Goal: Register for event/course: Sign up to attend an event or enroll in a course

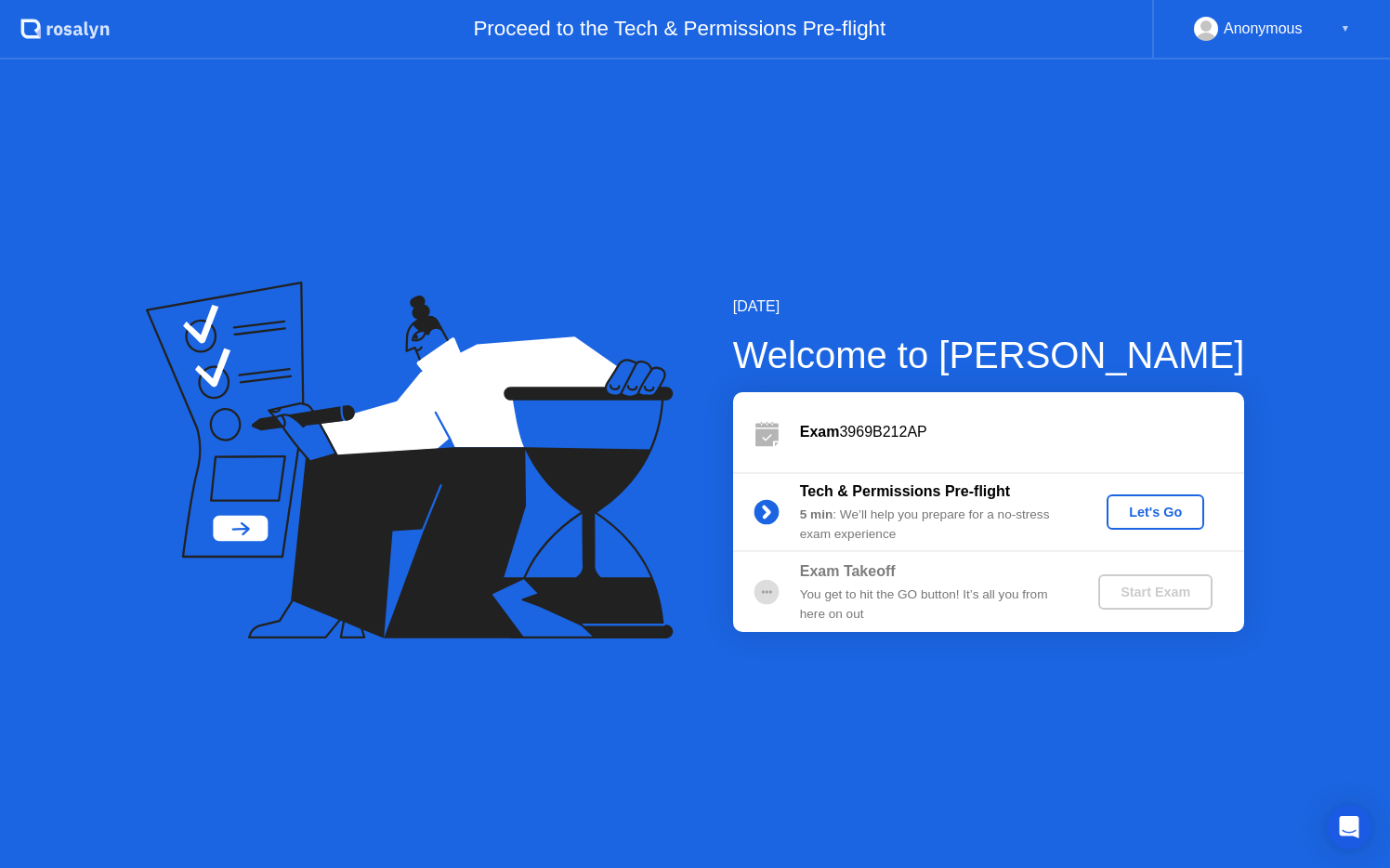
click at [776, 599] on circle at bounding box center [765, 591] width 37 height 37
click at [1165, 514] on div "Let's Go" at bounding box center [1155, 512] width 83 height 15
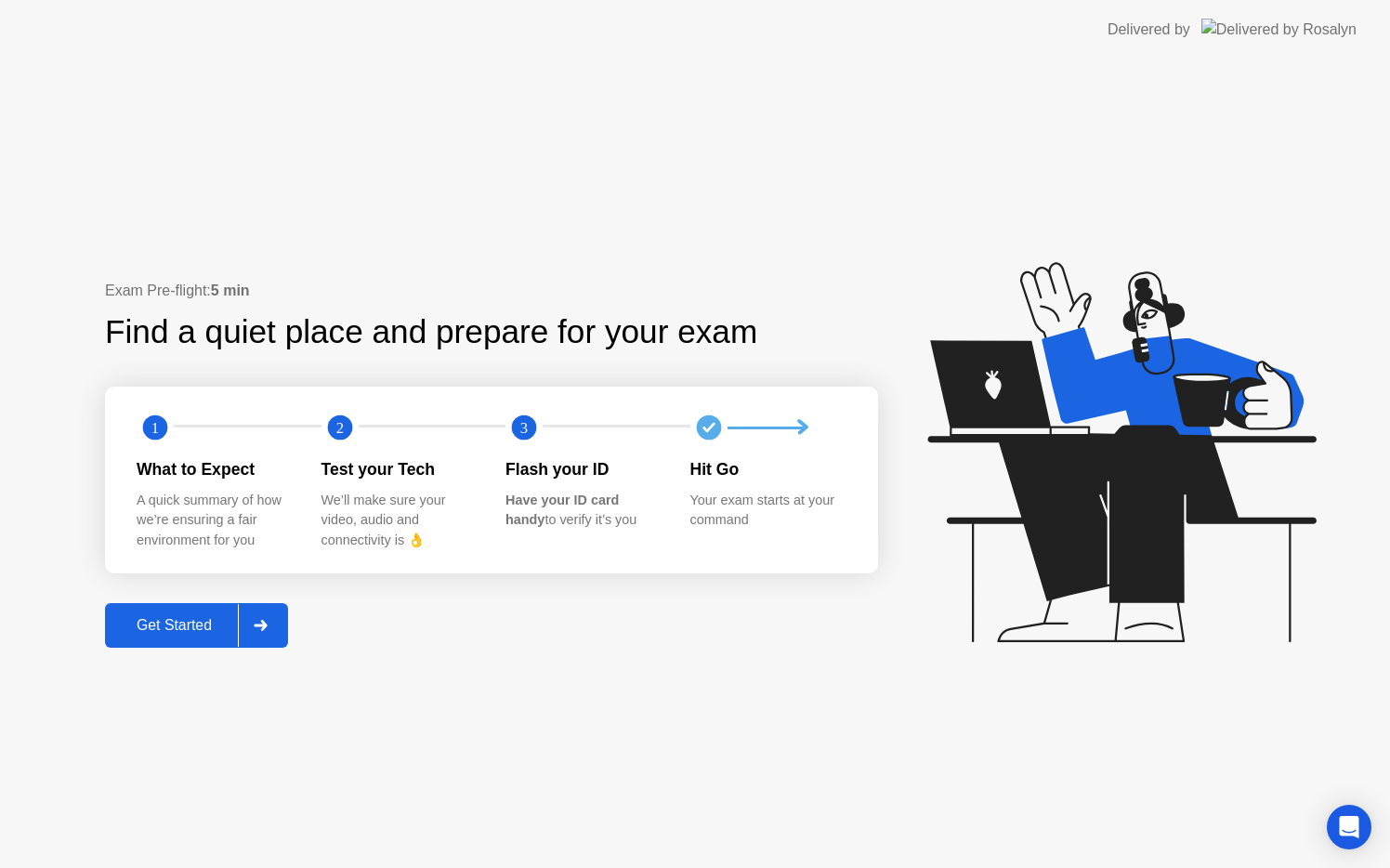
click at [217, 634] on div "Get Started" at bounding box center [175, 625] width 128 height 17
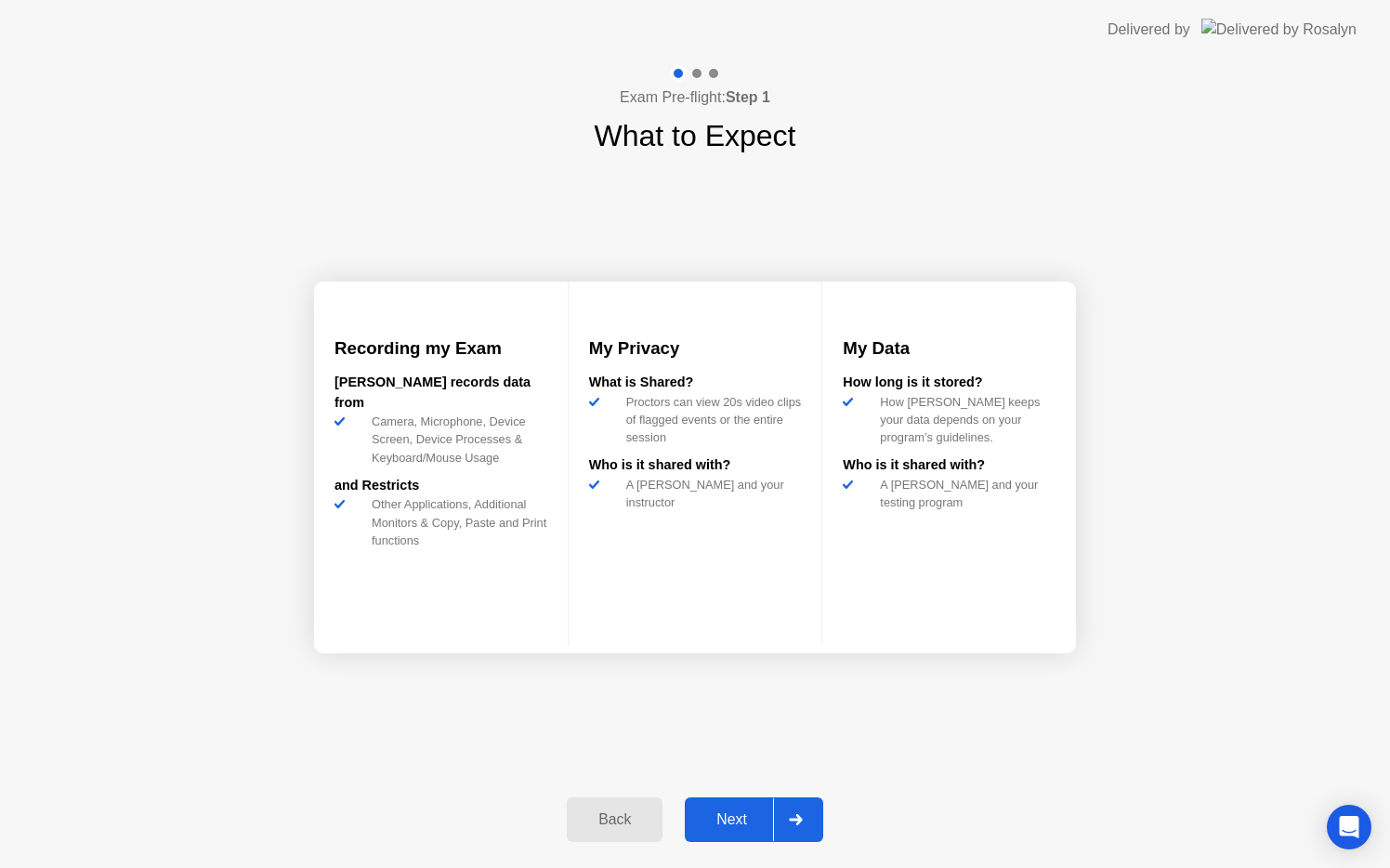
click at [800, 814] on icon at bounding box center [795, 819] width 14 height 11
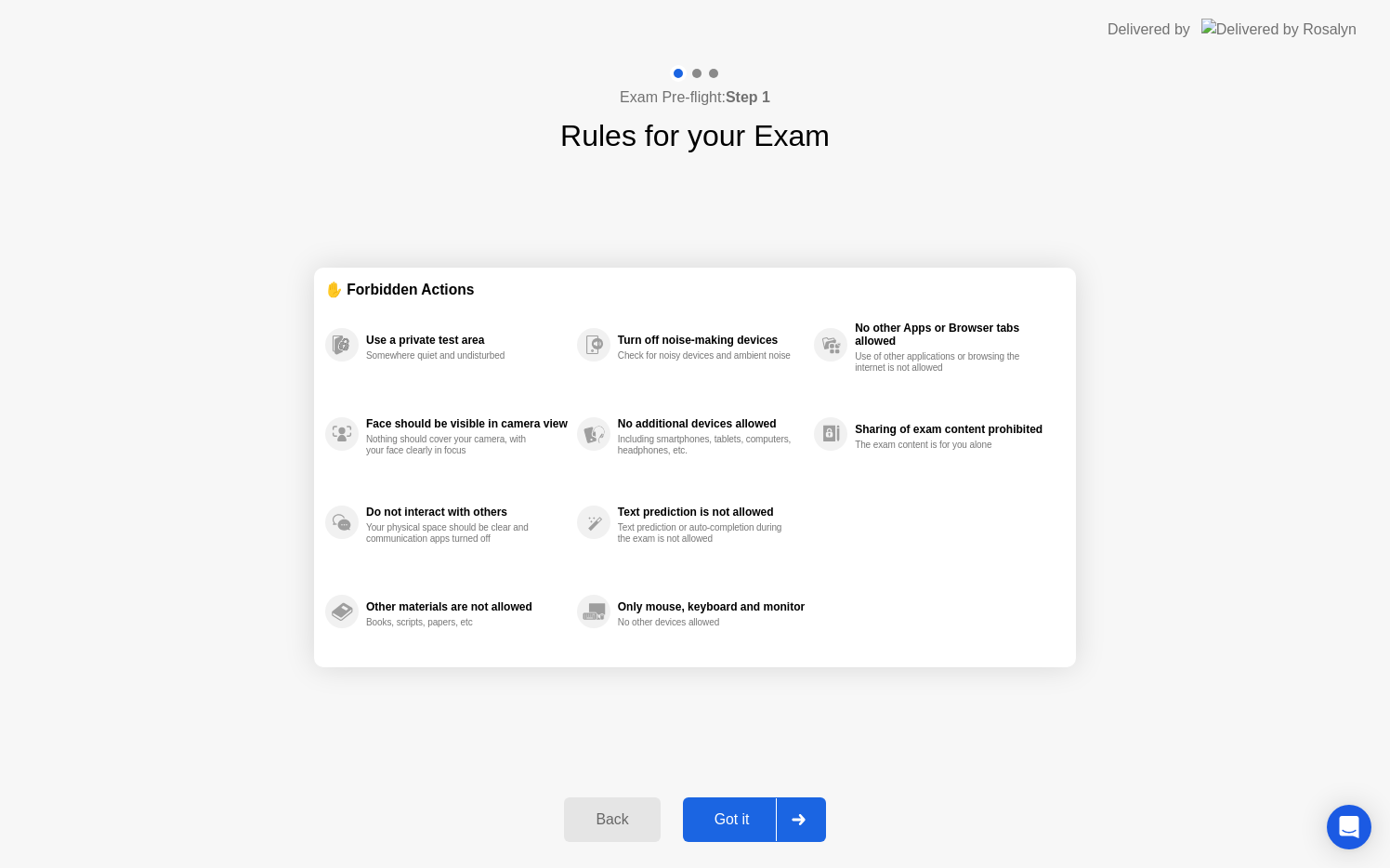
click at [800, 814] on icon at bounding box center [797, 819] width 13 height 11
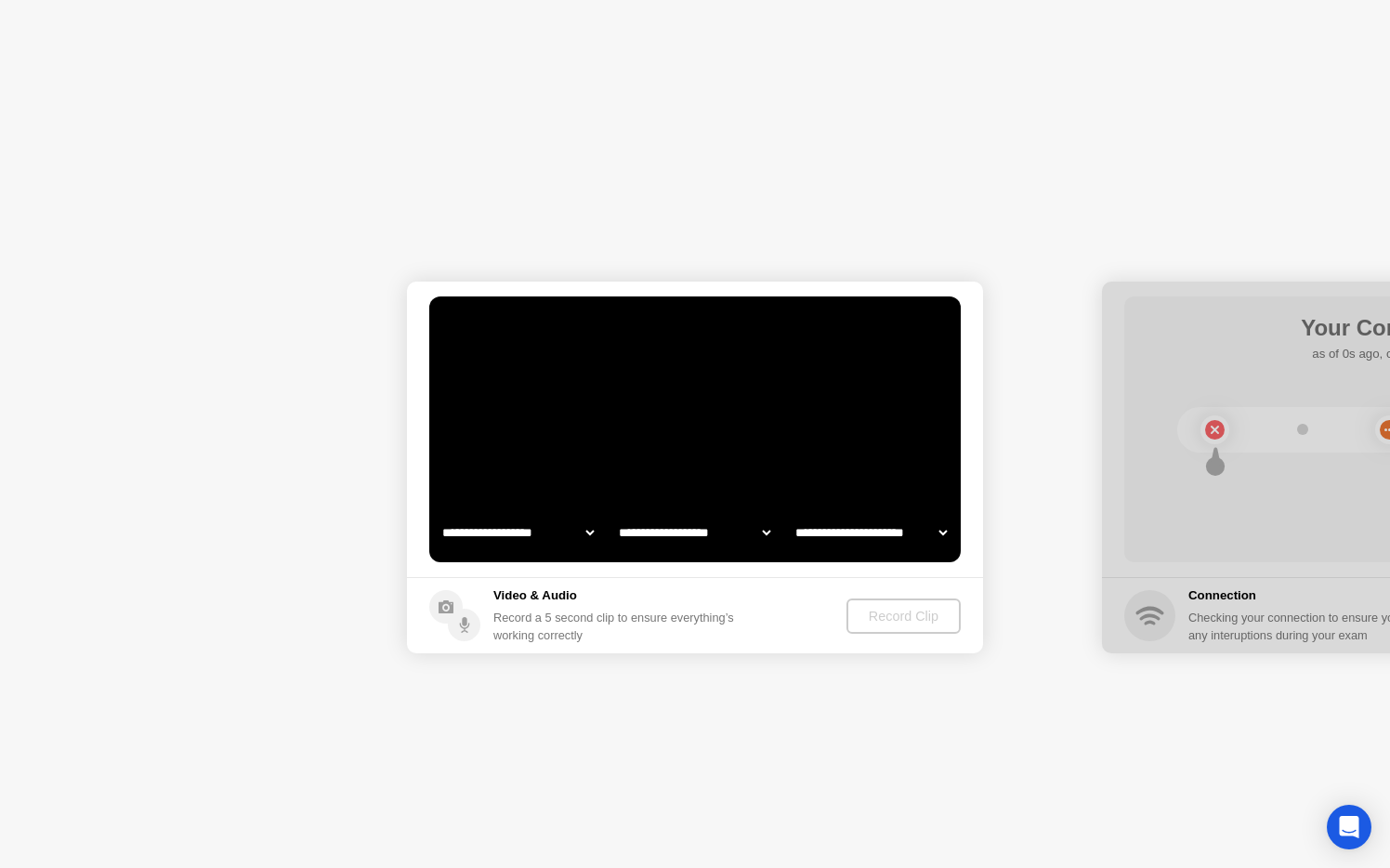
select select "**********"
select select "*******"
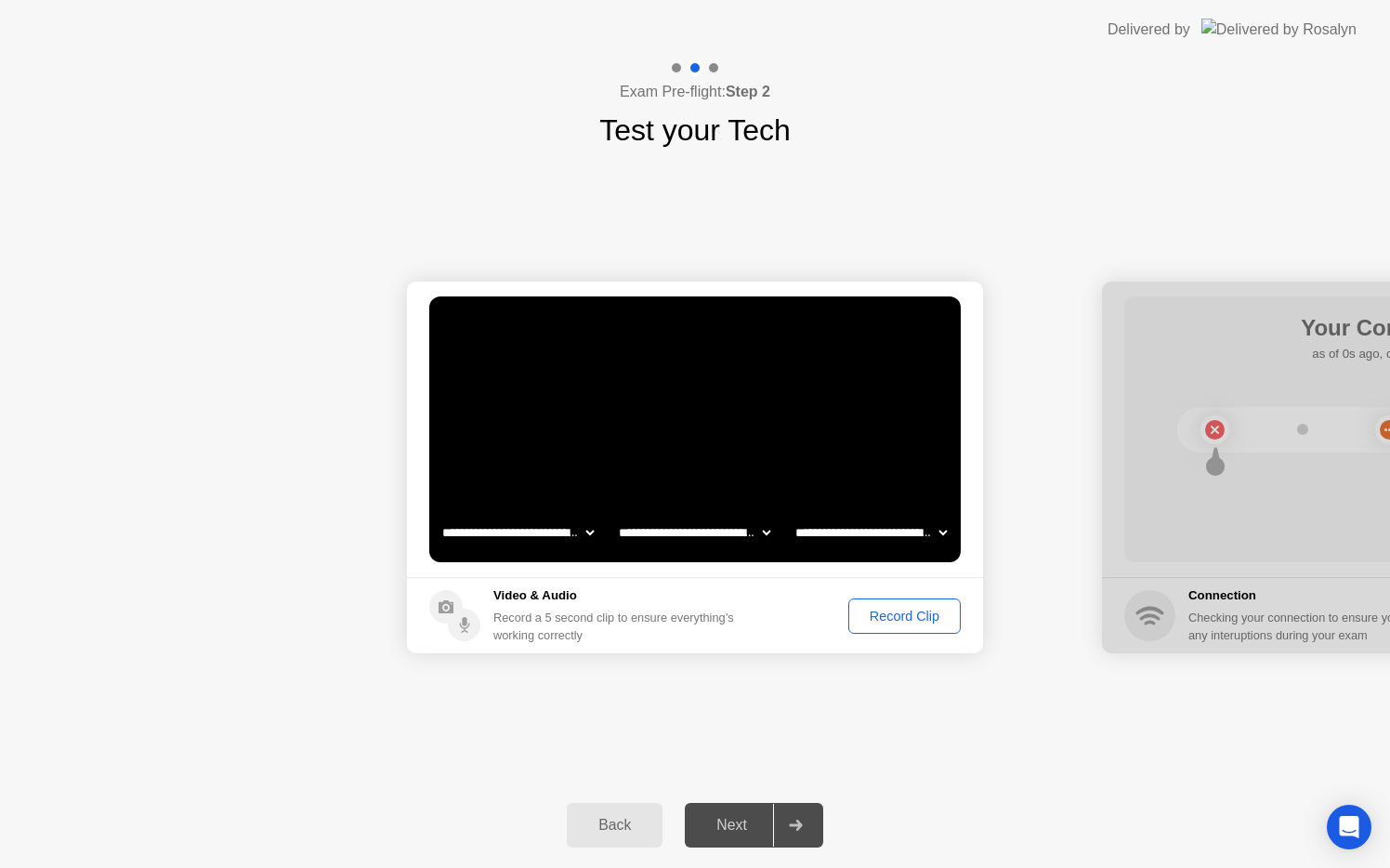
drag, startPoint x: 1108, startPoint y: 273, endPoint x: 1108, endPoint y: 256, distance: 17.0
click at [1083, 256] on div "**********" at bounding box center [695, 467] width 1390 height 630
click at [430, 625] on icon at bounding box center [454, 615] width 51 height 51
click at [1137, 619] on div at bounding box center [1389, 467] width 576 height 371
drag, startPoint x: 1141, startPoint y: 287, endPoint x: 1006, endPoint y: 287, distance: 135.0
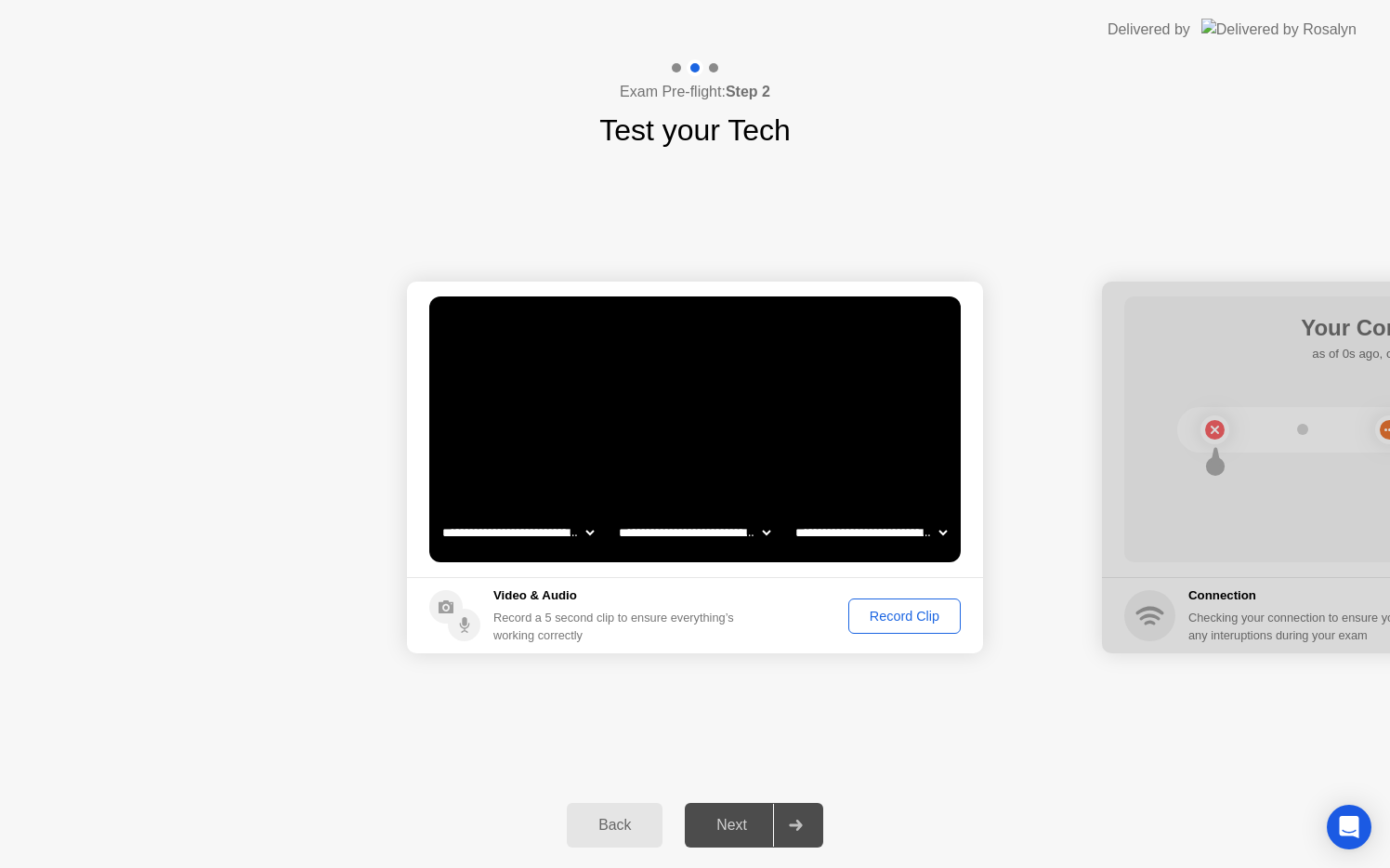
click at [956, 622] on button "Record Clip" at bounding box center [904, 616] width 113 height 35
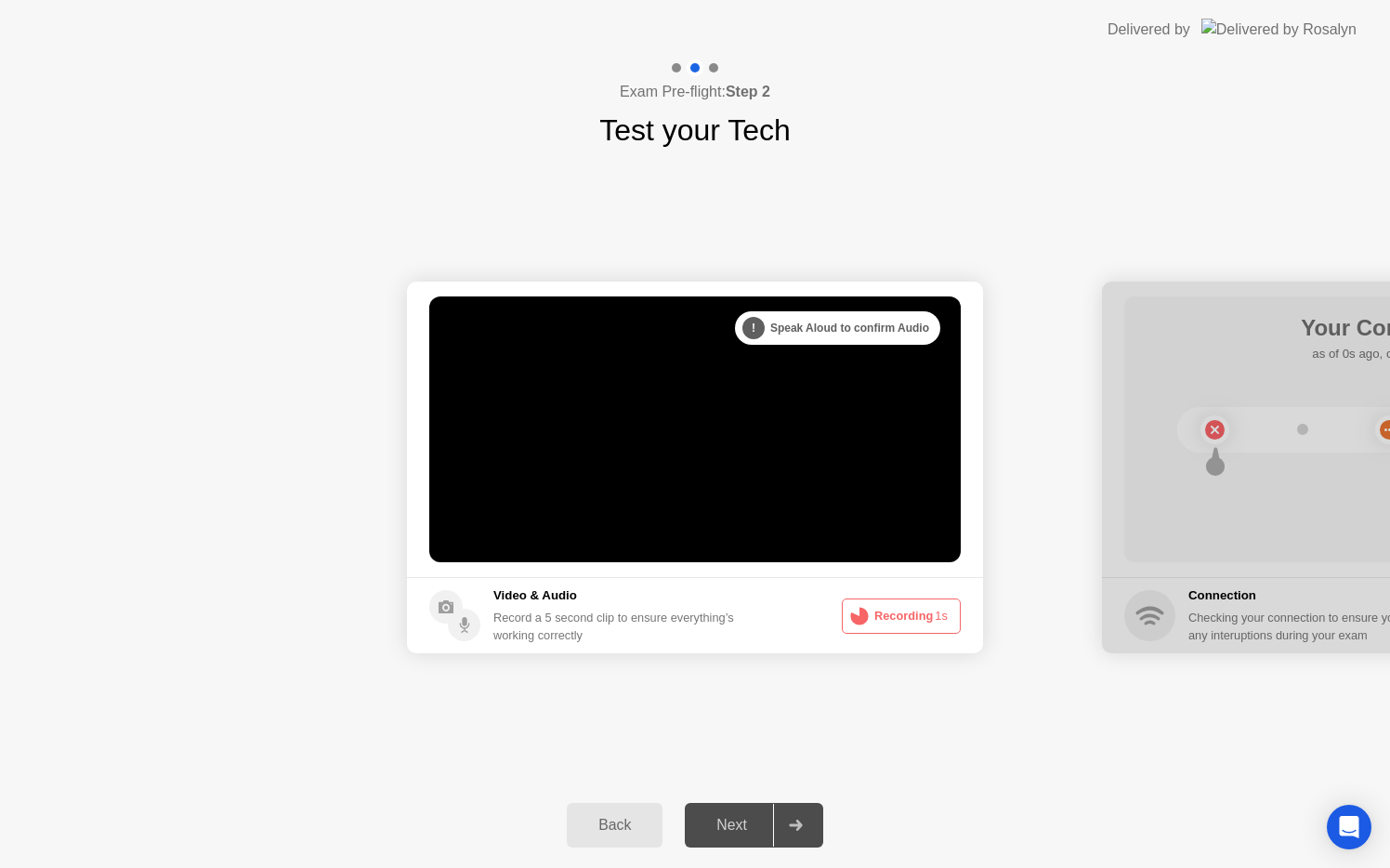
click at [934, 625] on button "Recording 1s" at bounding box center [900, 616] width 119 height 35
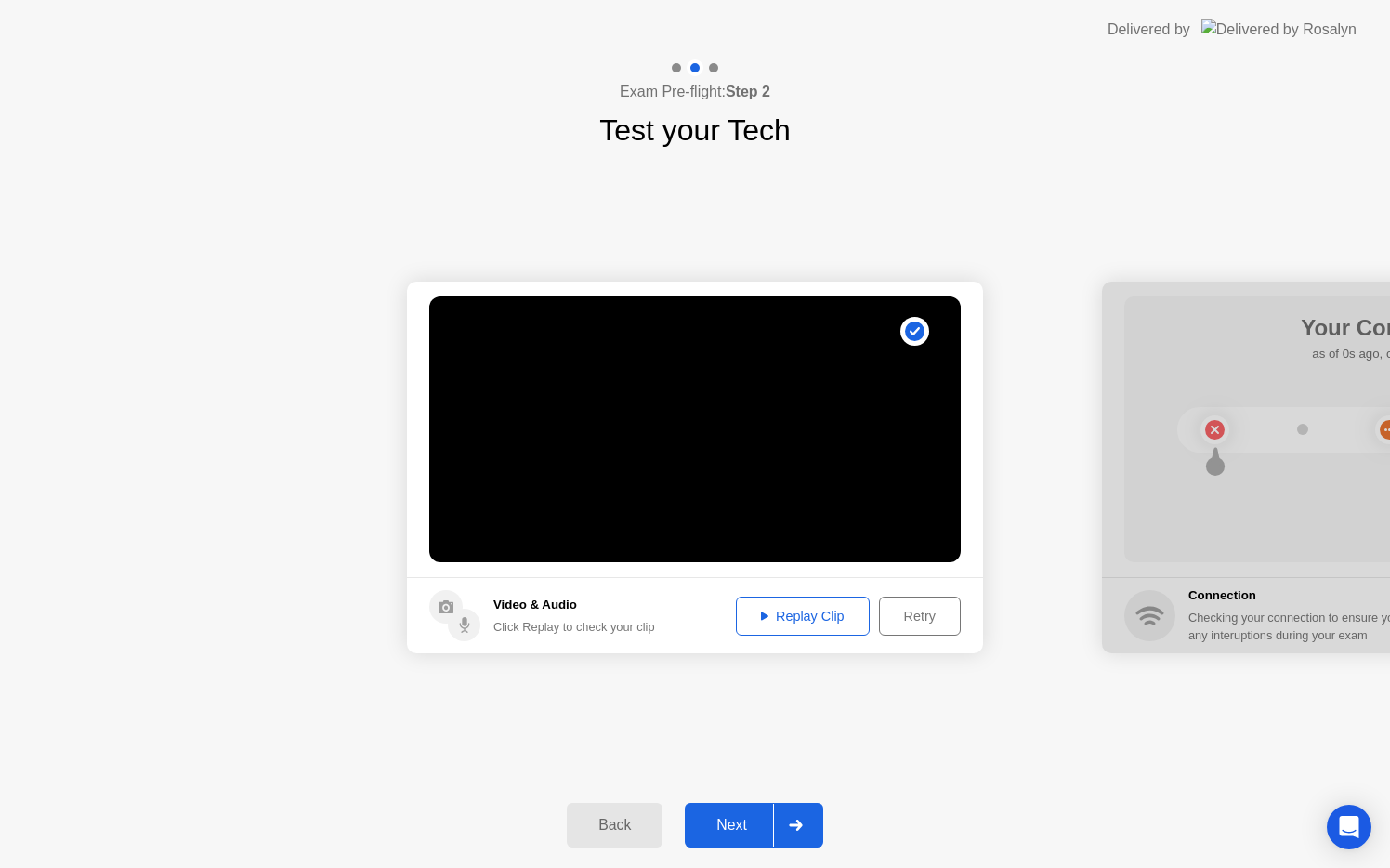
click at [800, 826] on icon at bounding box center [794, 824] width 13 height 11
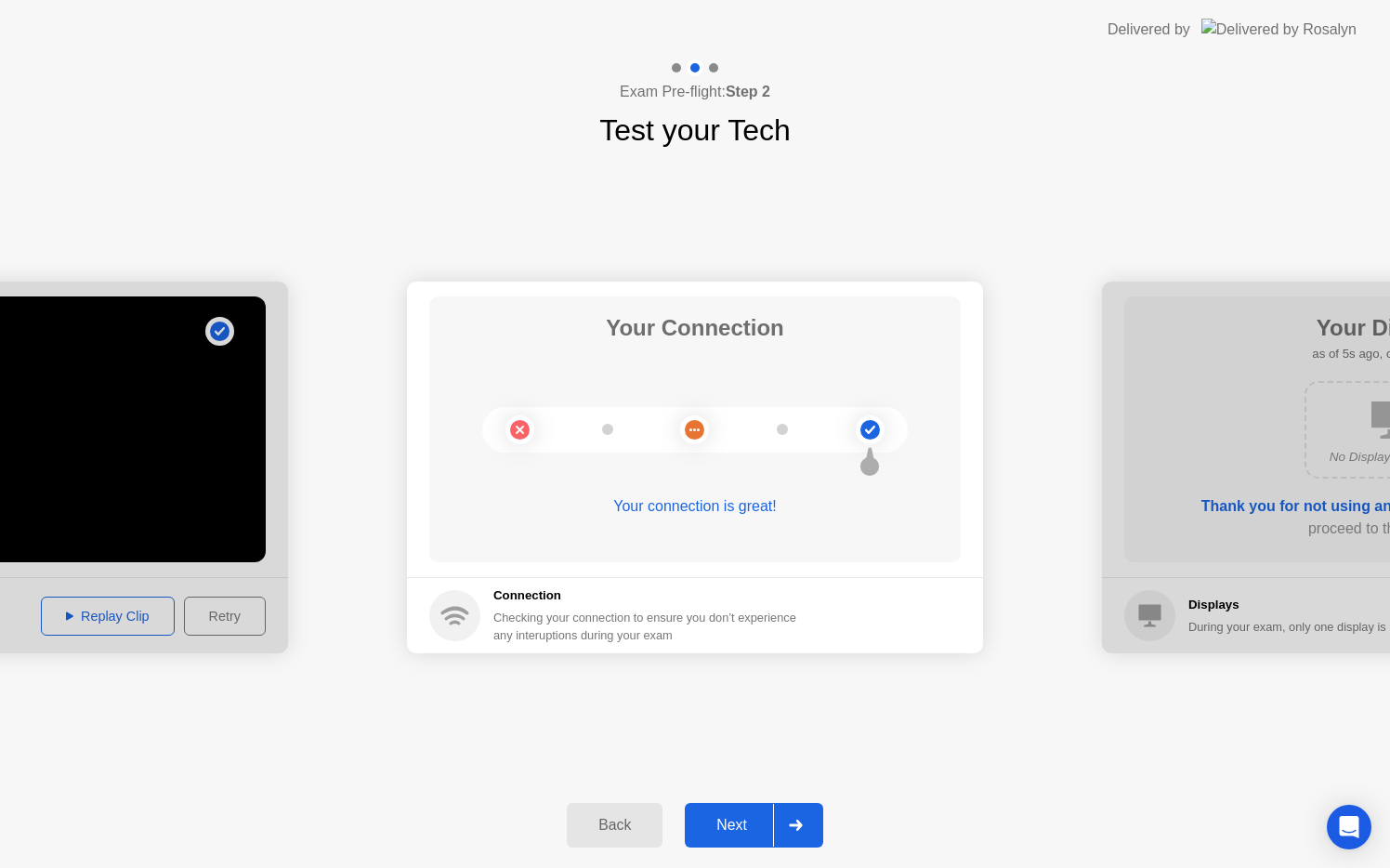
click at [800, 834] on div at bounding box center [795, 824] width 45 height 43
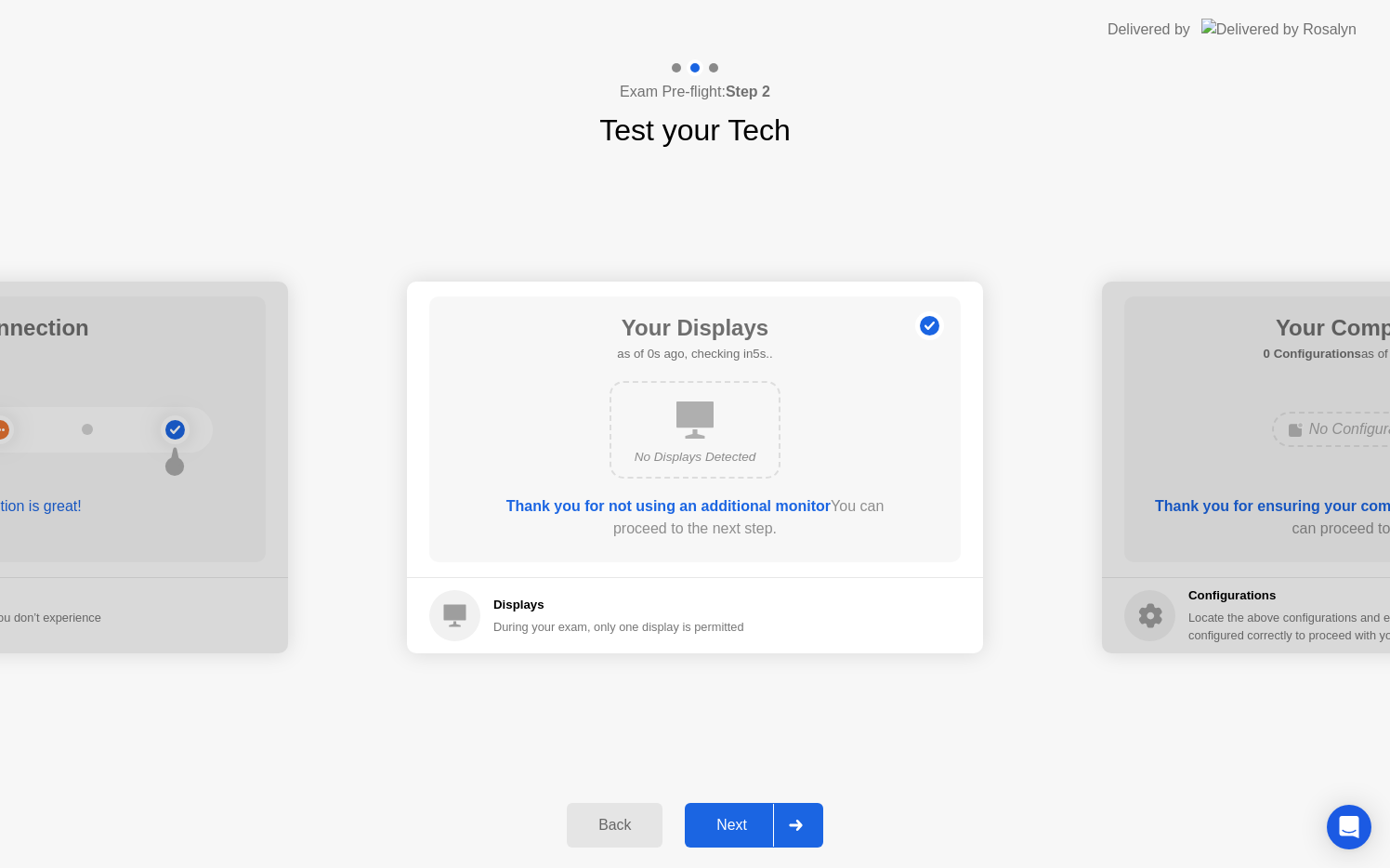
click at [799, 814] on div at bounding box center [795, 824] width 45 height 43
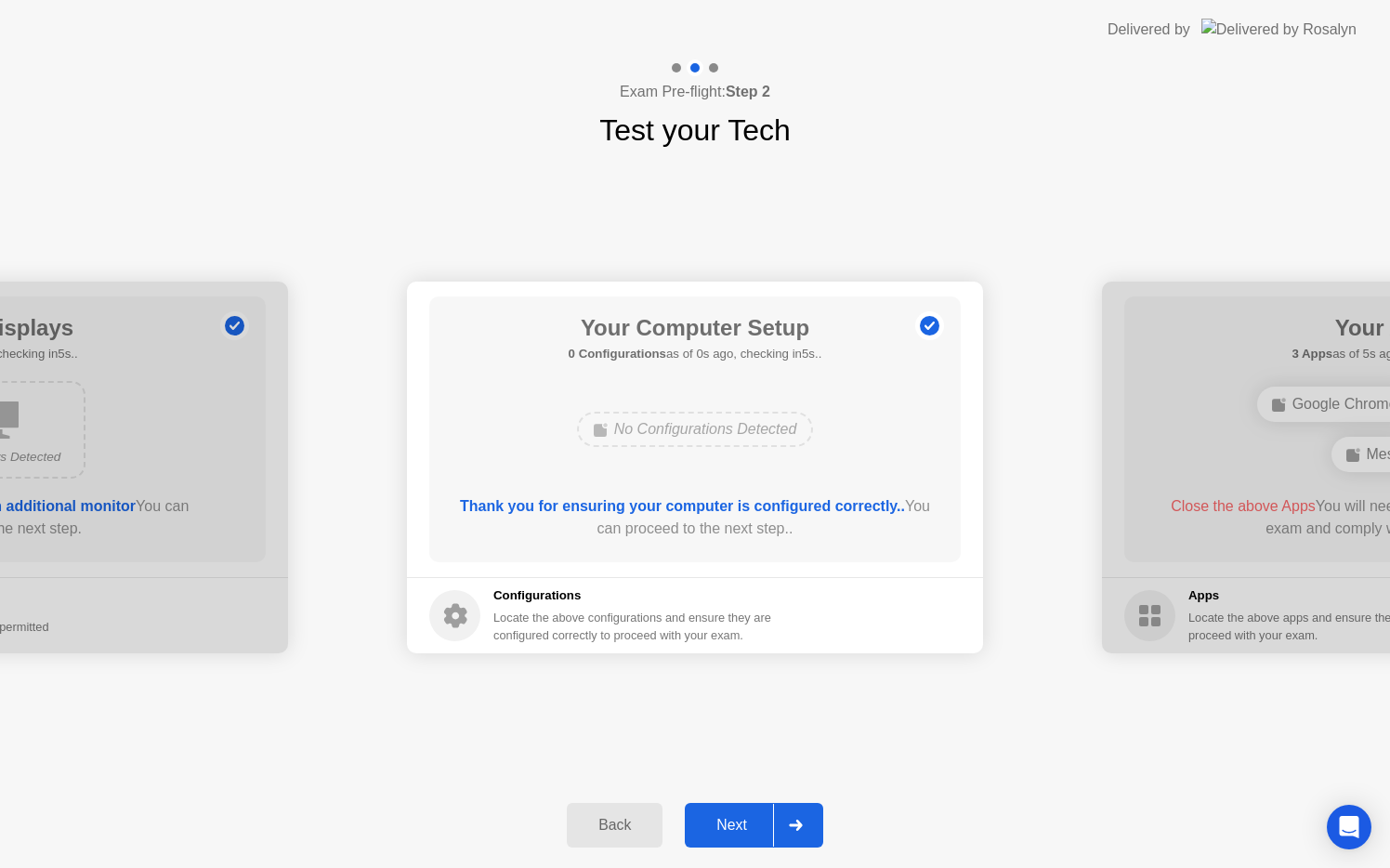
click at [791, 818] on div at bounding box center [795, 824] width 45 height 43
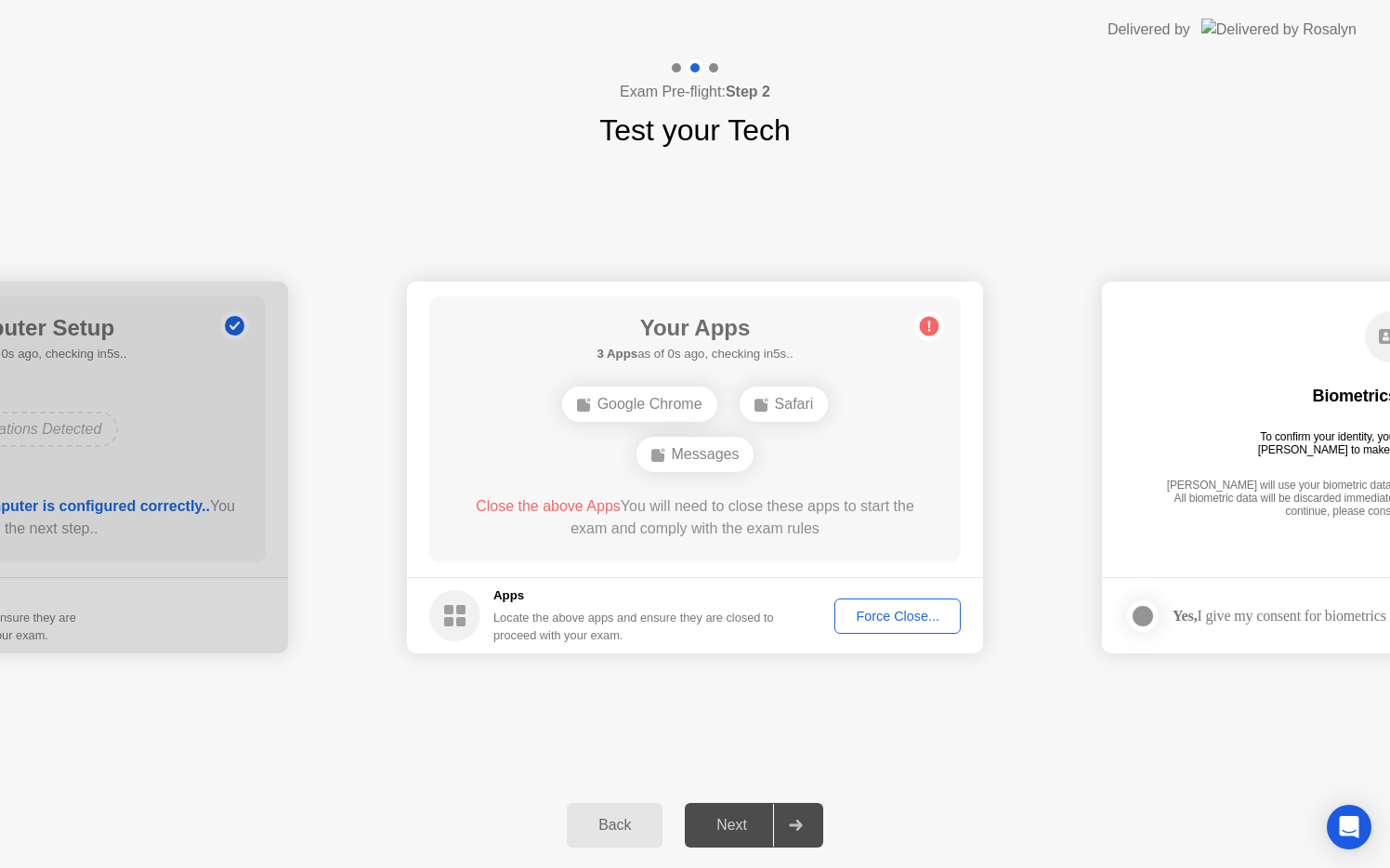
click at [789, 820] on icon at bounding box center [795, 824] width 14 height 11
click at [799, 816] on div at bounding box center [795, 824] width 45 height 43
click at [870, 615] on div "Force Close..." at bounding box center [898, 616] width 114 height 15
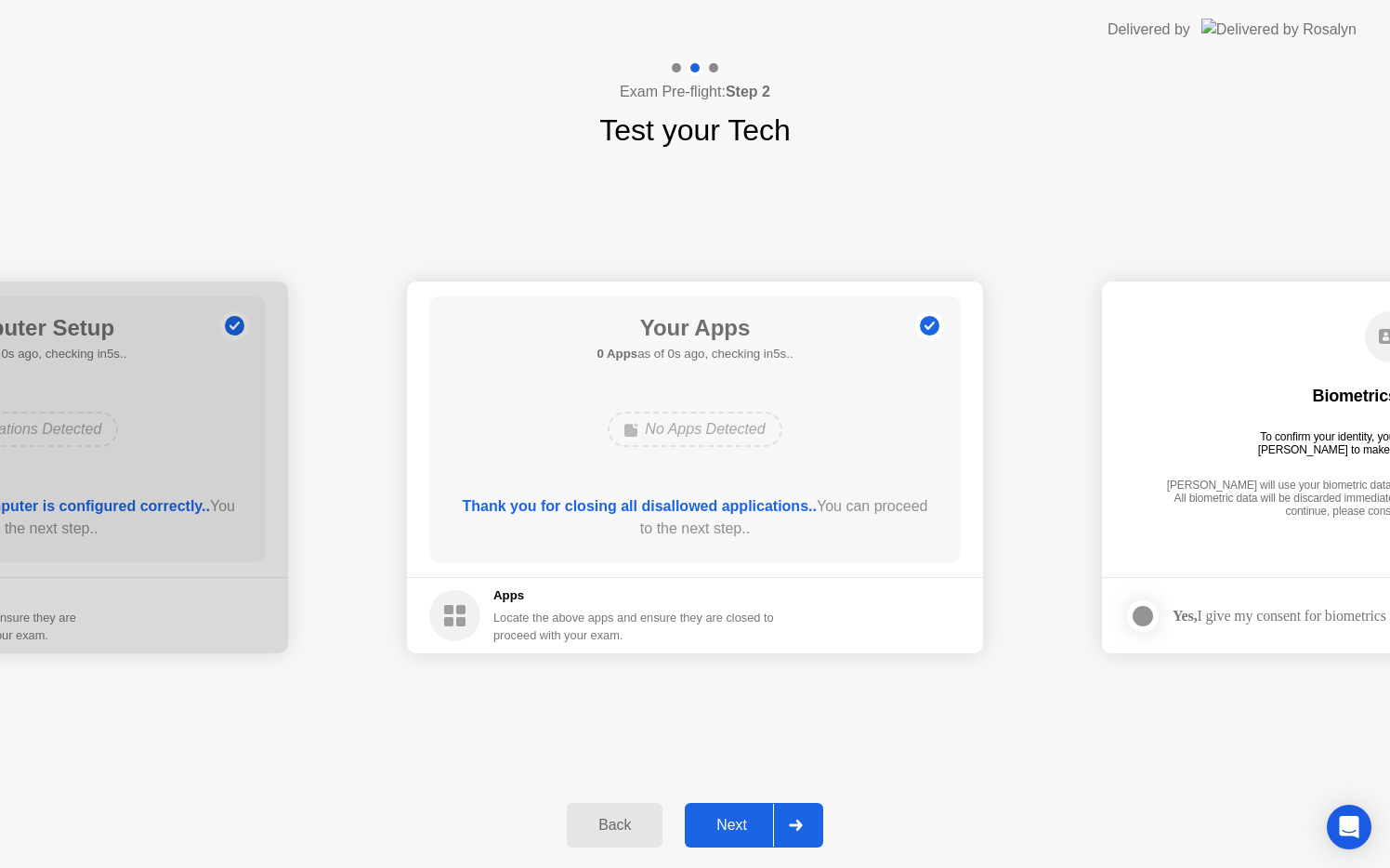
click at [870, 616] on footer "Apps Locate the above apps and ensure they are closed to proceed with your exam." at bounding box center [695, 615] width 576 height 76
click at [800, 819] on icon at bounding box center [795, 824] width 14 height 11
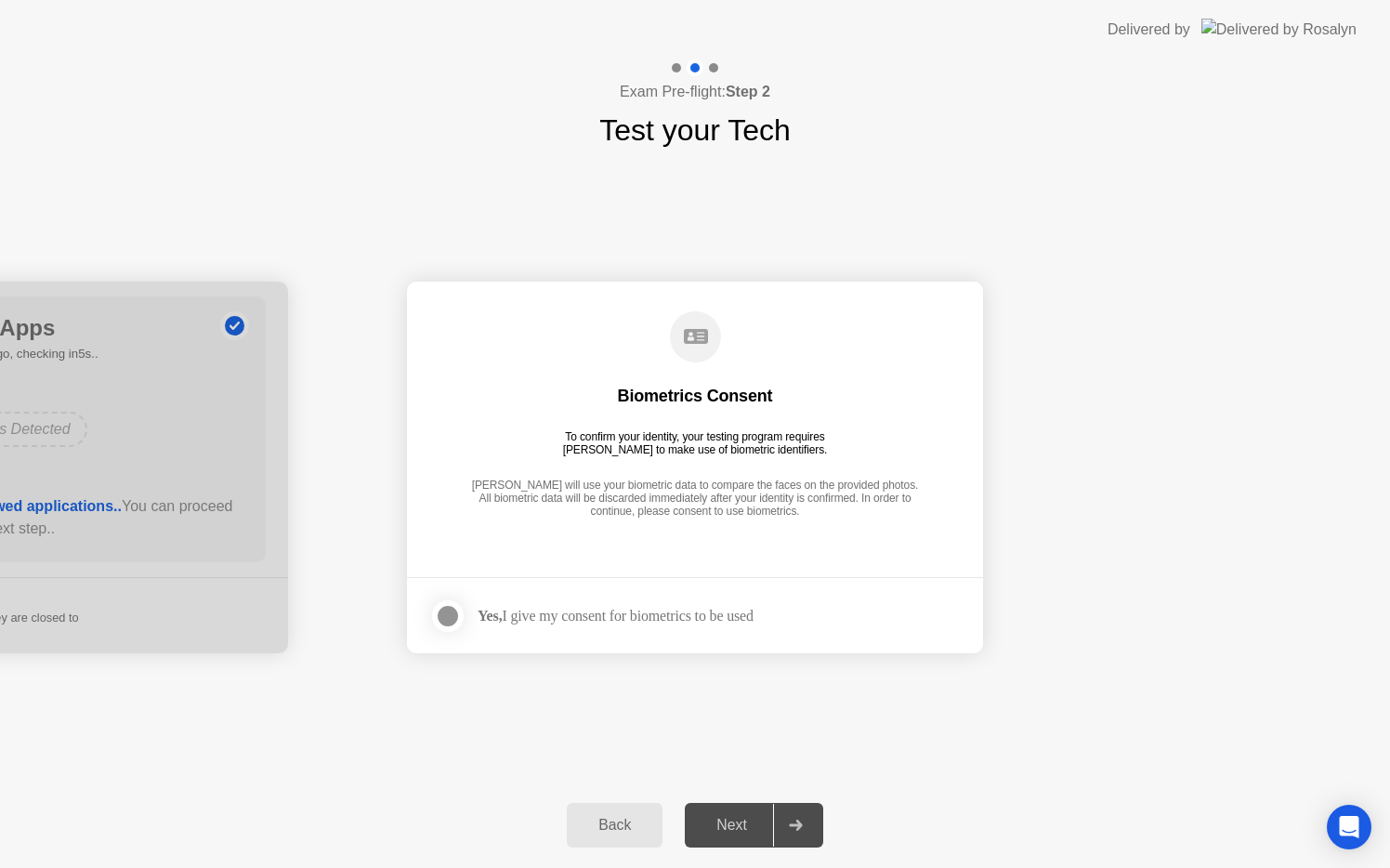
click at [611, 620] on div "Yes, I give my consent for biometrics to be used" at bounding box center [616, 616] width 275 height 18
click at [459, 611] on div at bounding box center [448, 616] width 22 height 22
click at [812, 824] on div at bounding box center [795, 824] width 45 height 43
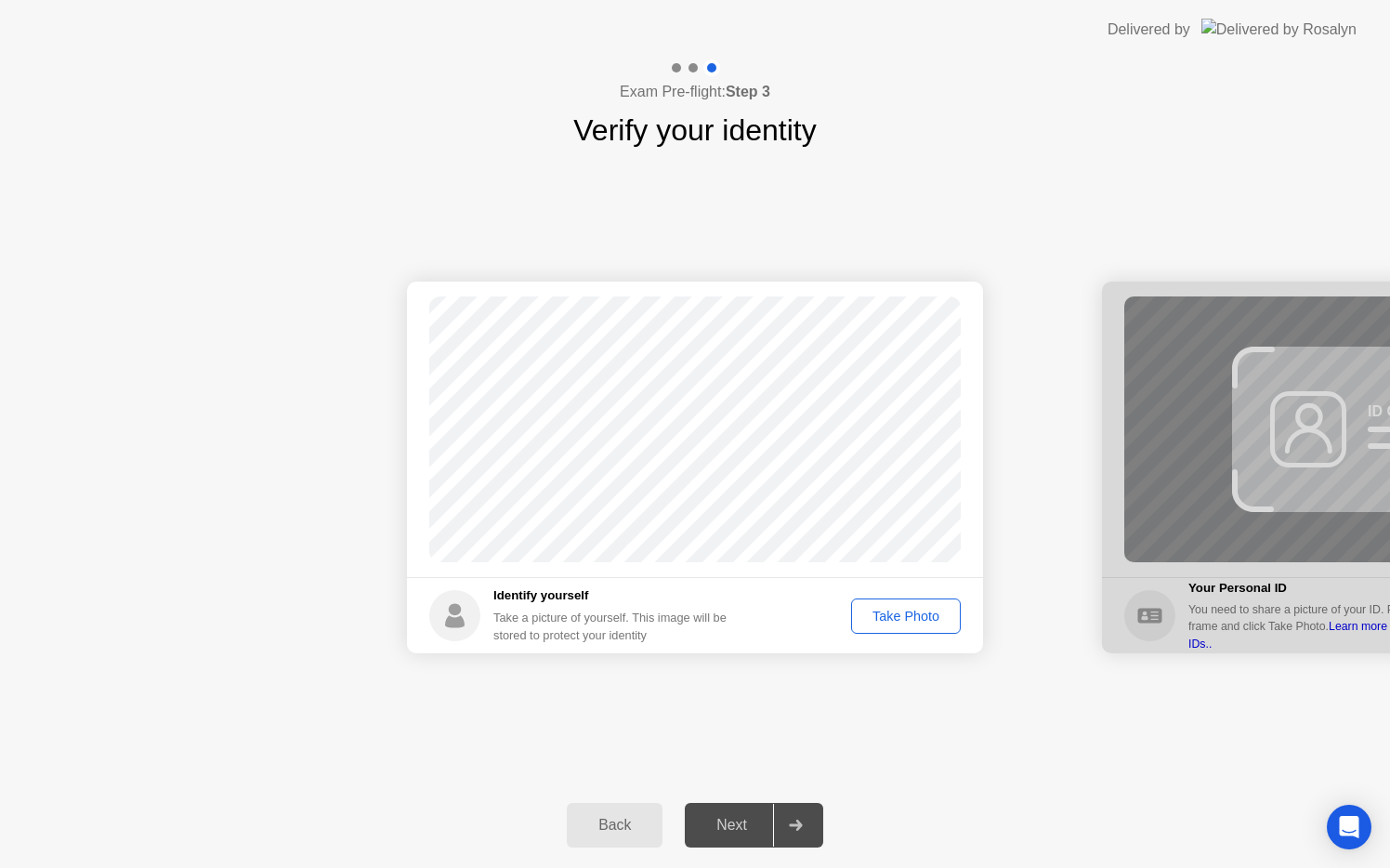
click at [883, 611] on div "Take Photo" at bounding box center [905, 616] width 97 height 15
click at [811, 809] on div at bounding box center [795, 824] width 45 height 43
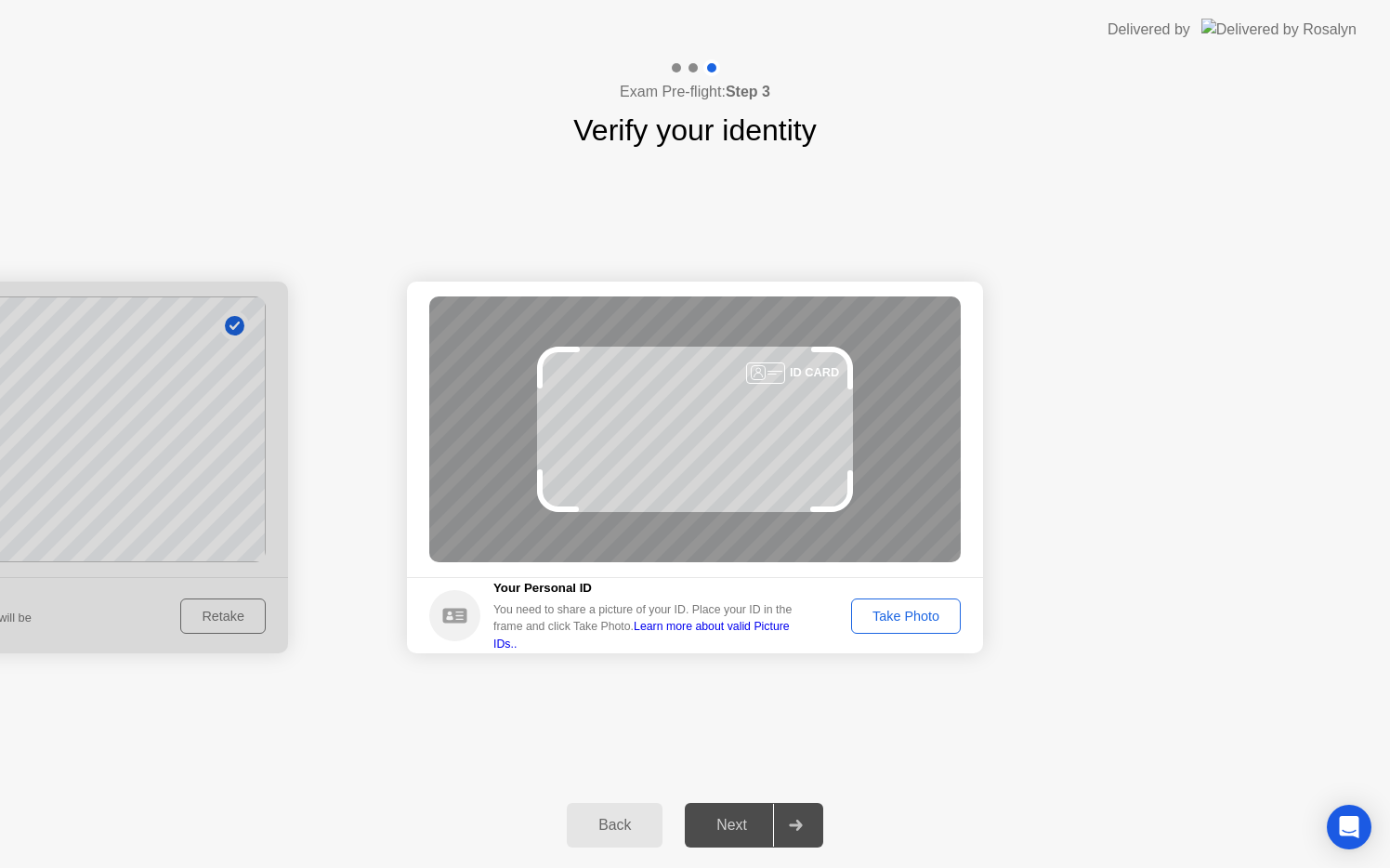
click at [925, 626] on button "Take Photo" at bounding box center [906, 616] width 110 height 35
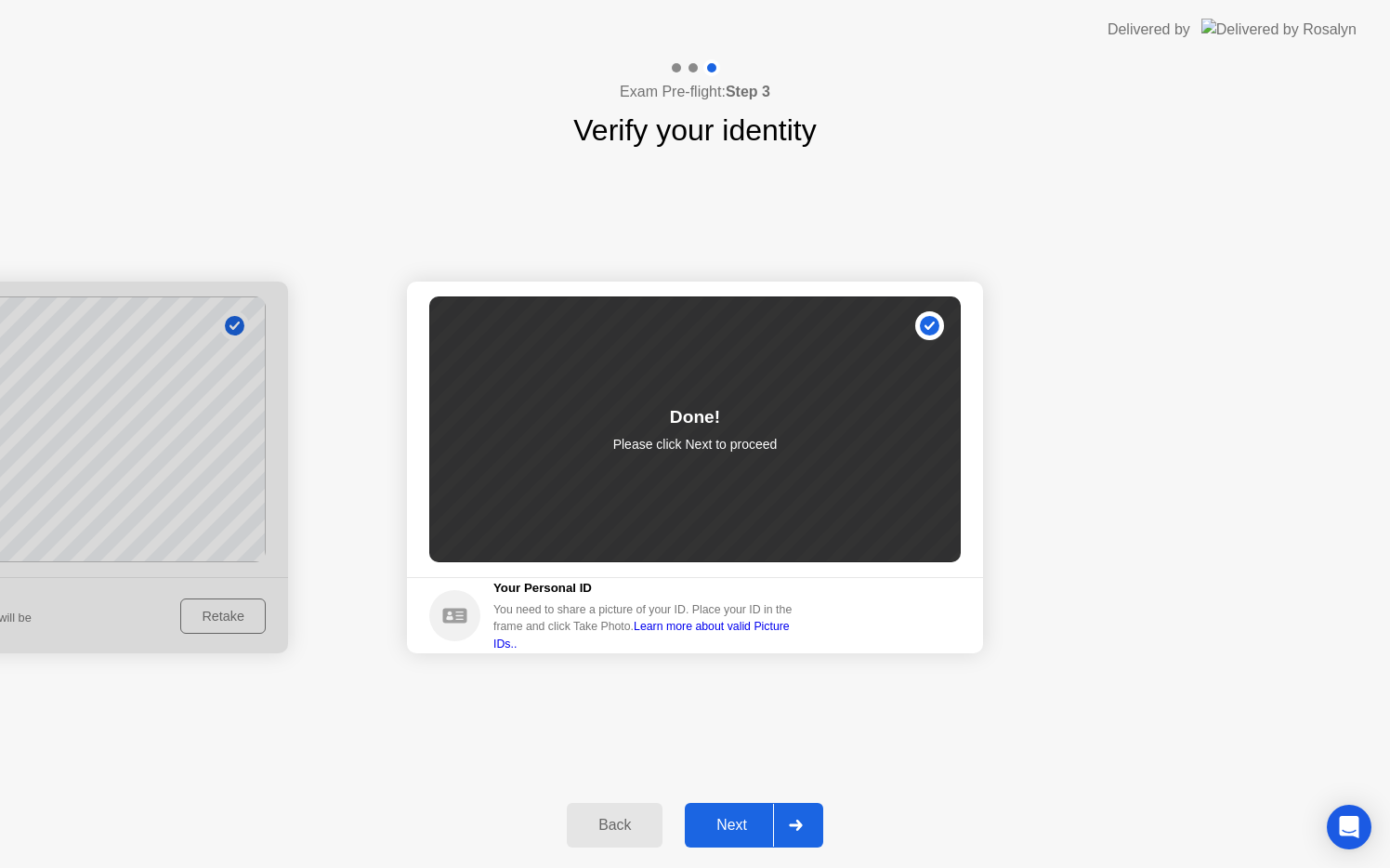
click at [804, 813] on div at bounding box center [795, 824] width 45 height 43
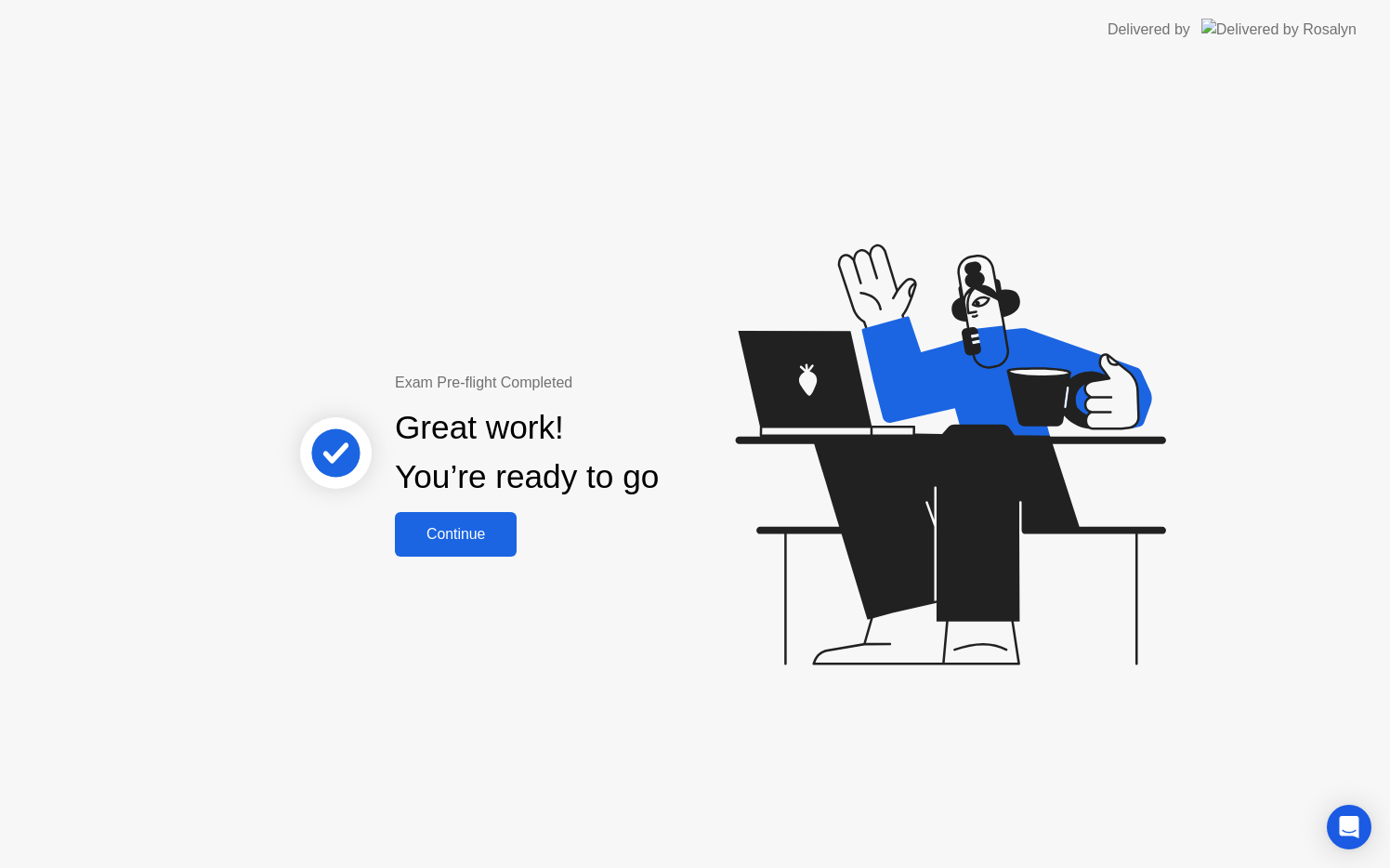
click at [449, 517] on button "Continue" at bounding box center [456, 534] width 122 height 45
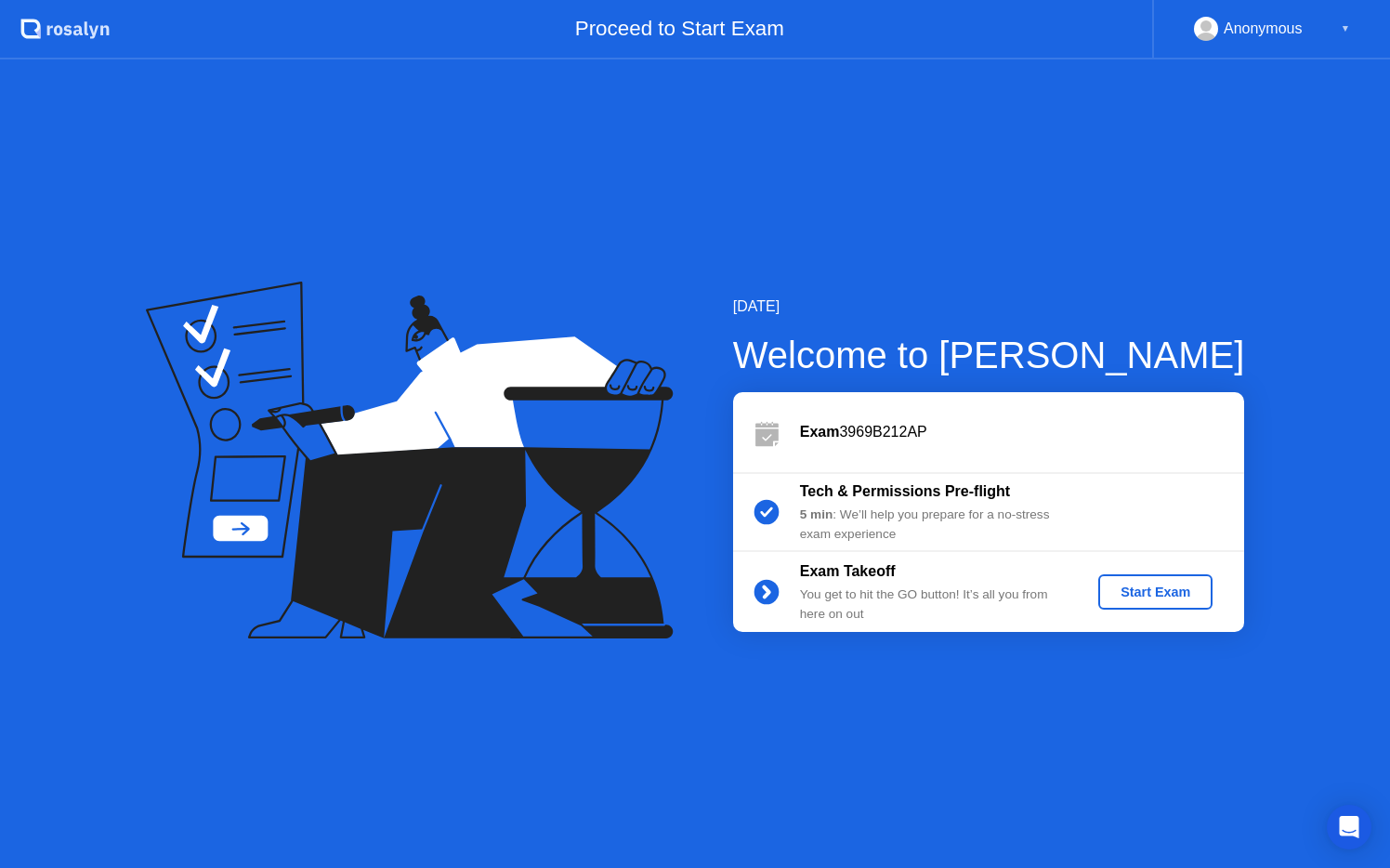
click at [1169, 595] on div "Start Exam" at bounding box center [1156, 592] width 100 height 15
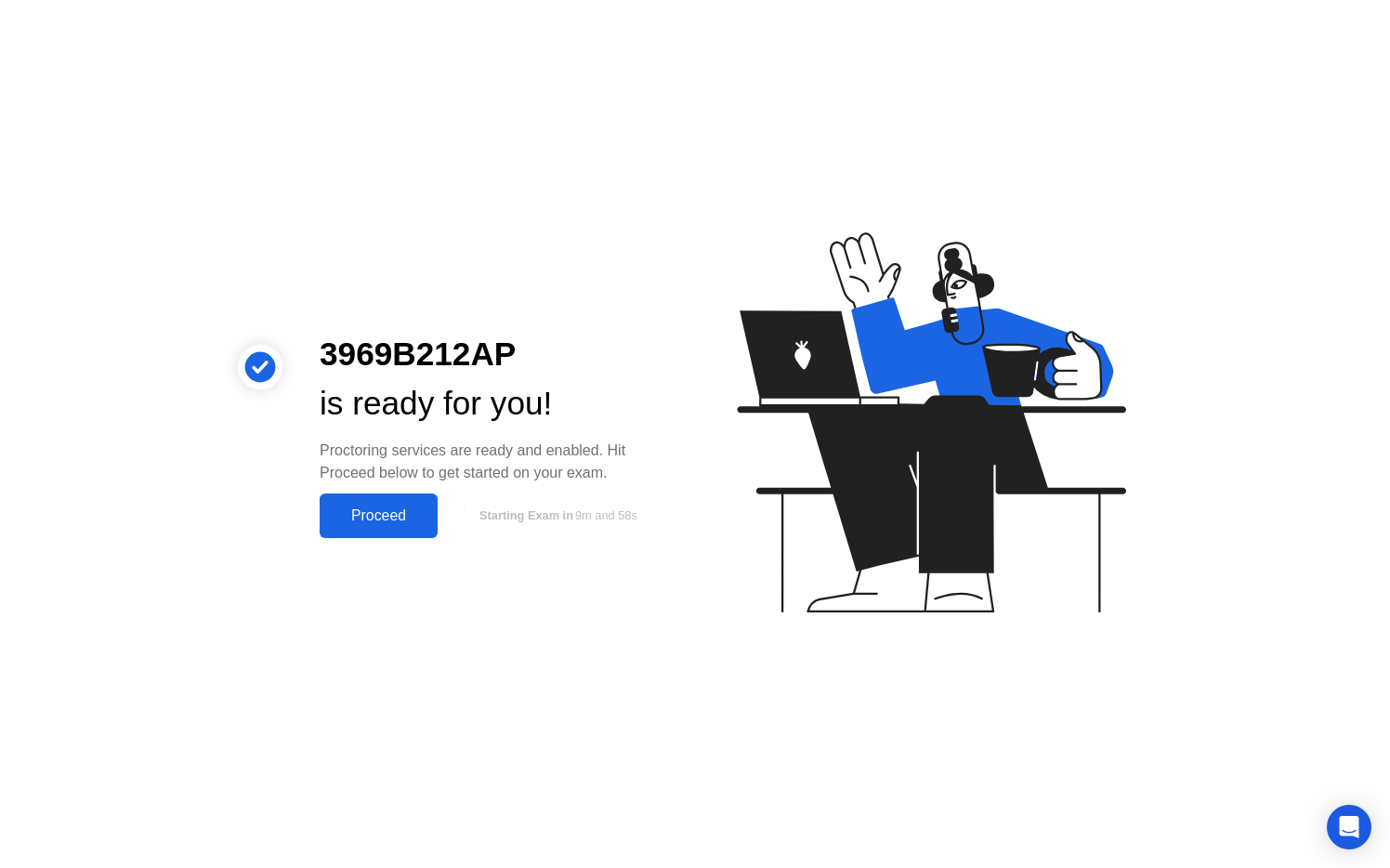
click at [411, 516] on div "Proceed" at bounding box center [378, 515] width 107 height 17
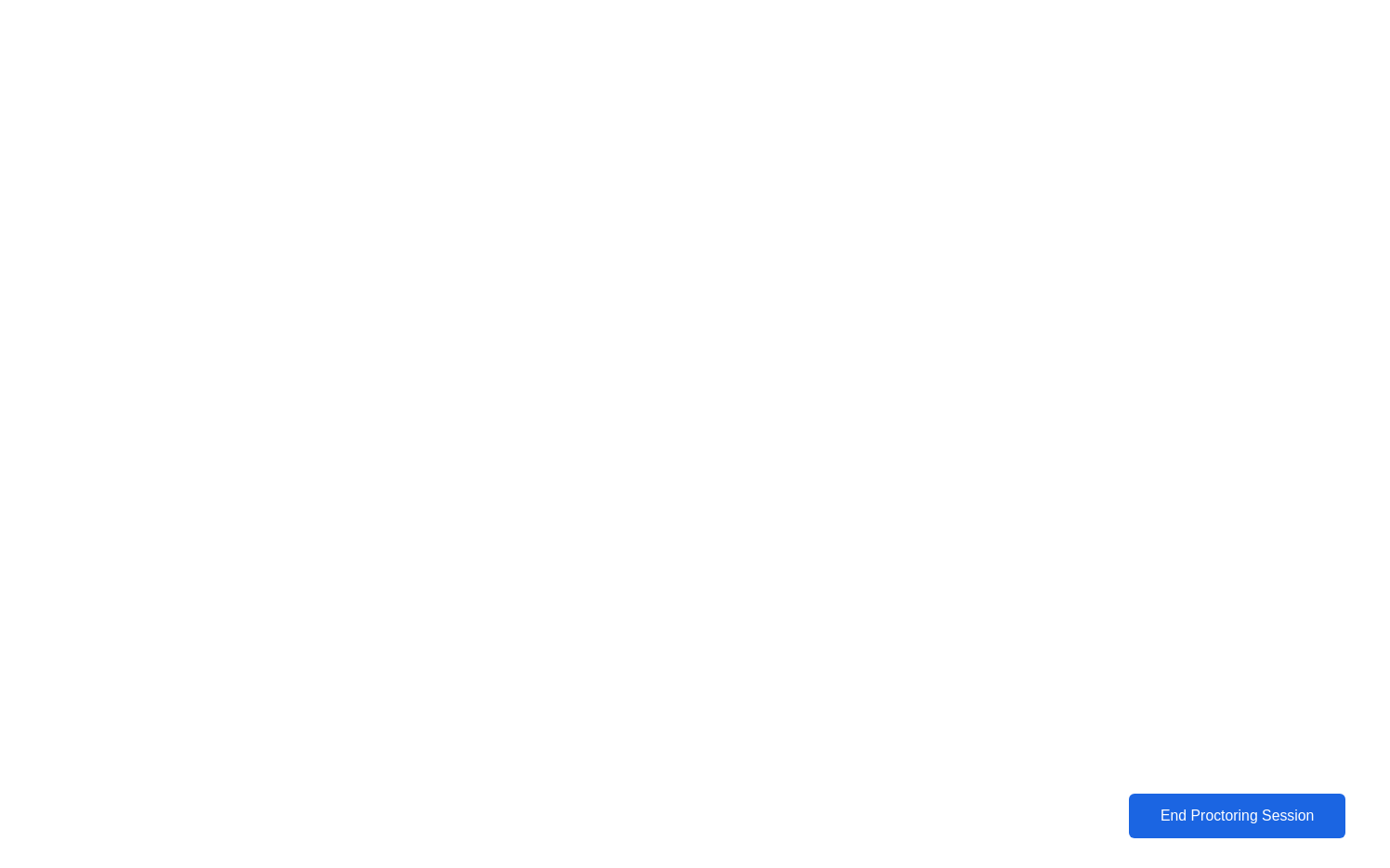
click at [1217, 822] on div "End Proctoring Session" at bounding box center [1236, 815] width 209 height 17
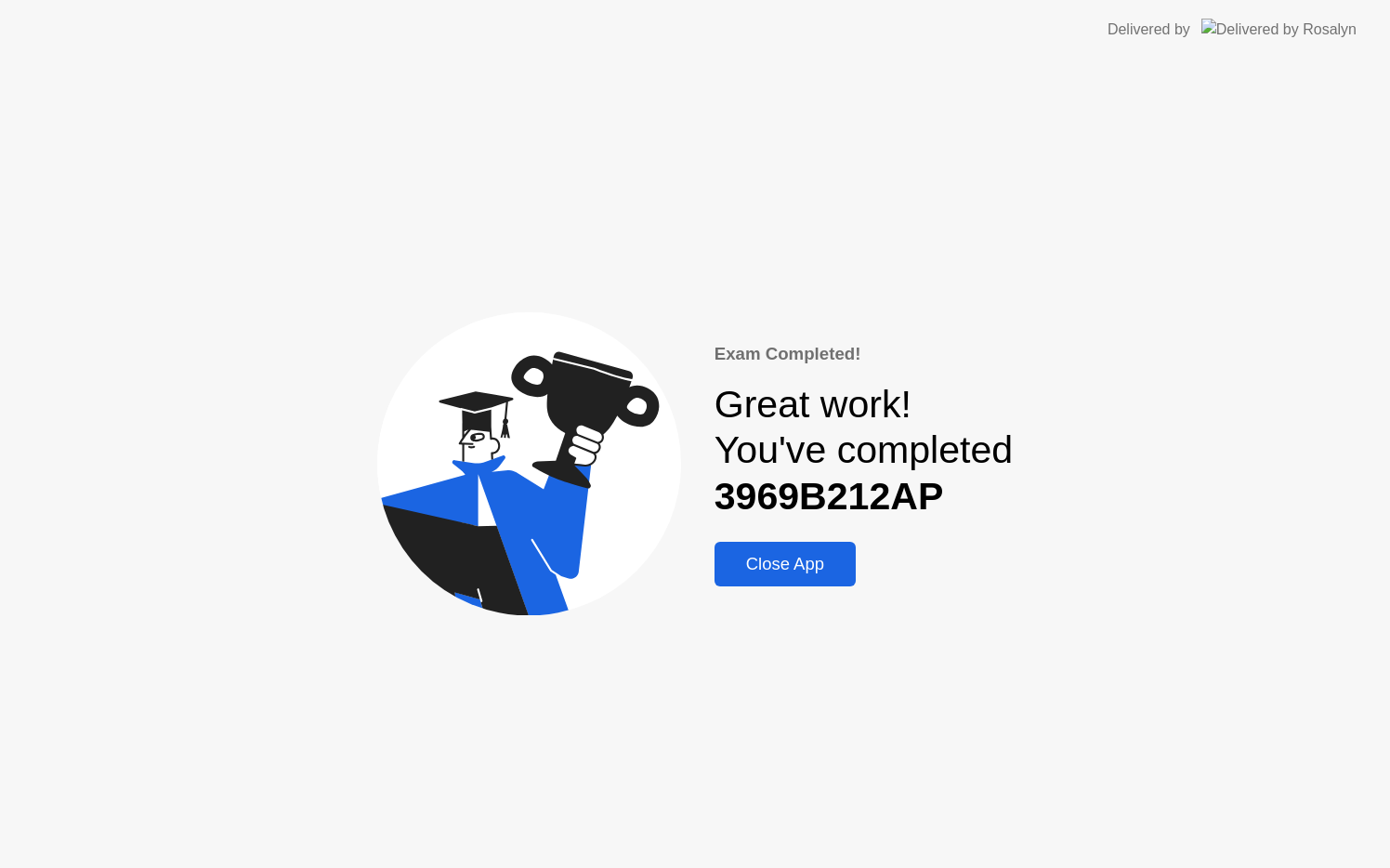
click at [797, 569] on div "Close App" at bounding box center [784, 564] width 130 height 20
